Goal: Check status: Check status

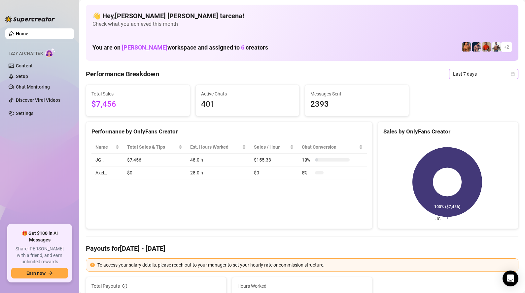
click at [477, 74] on span "Last 7 days" at bounding box center [483, 74] width 61 height 10
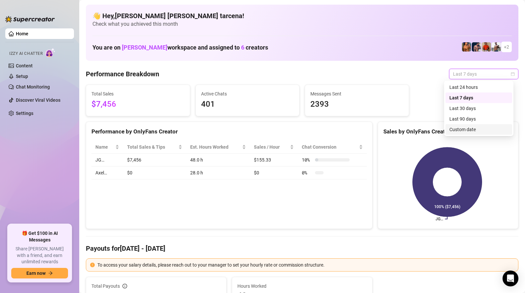
click at [465, 131] on div "Custom date" at bounding box center [479, 129] width 59 height 7
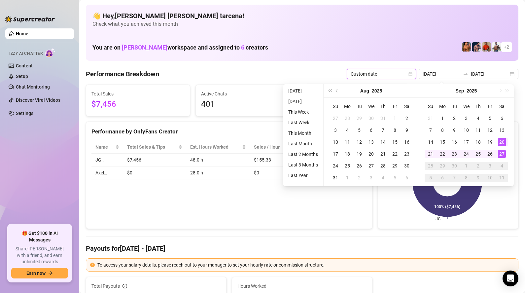
type input "[DATE]"
click at [503, 153] on div "27" at bounding box center [502, 154] width 8 height 8
type input "[DATE]"
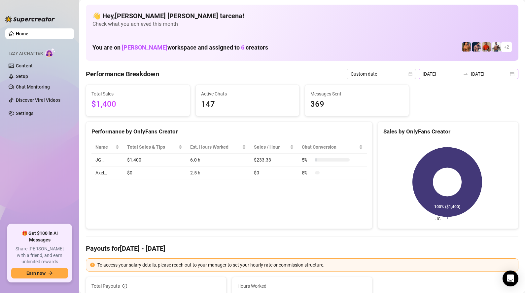
click at [464, 71] on div at bounding box center [466, 73] width 11 height 5
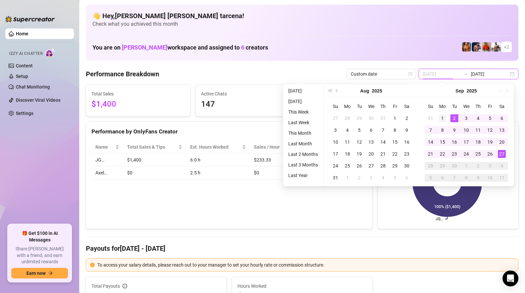
type input "[DATE]"
click at [444, 117] on div "1" at bounding box center [443, 118] width 8 height 8
type input "[DATE]"
click at [505, 156] on div "27" at bounding box center [502, 154] width 8 height 8
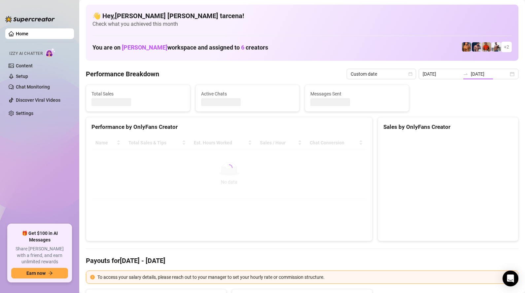
type input "[DATE]"
